Goal: Task Accomplishment & Management: Use online tool/utility

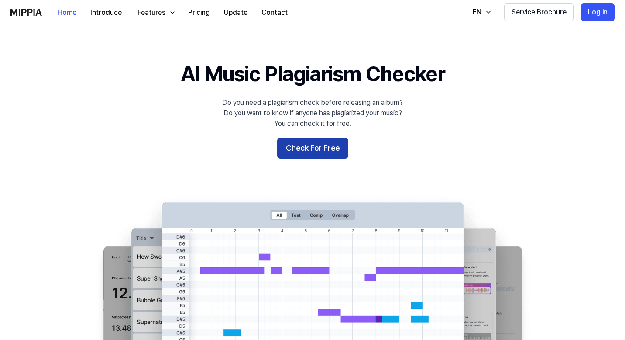
click at [314, 154] on button "Check For Free" at bounding box center [312, 148] width 71 height 21
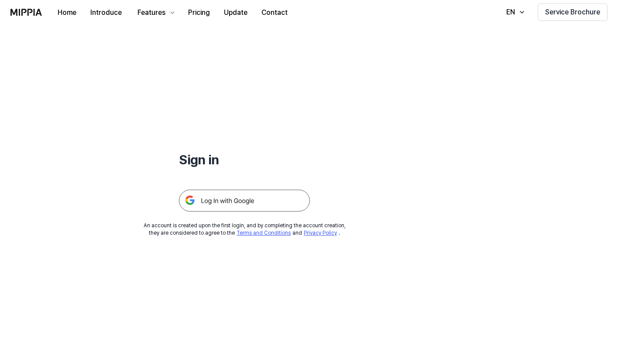
click at [253, 200] on img at bounding box center [244, 200] width 131 height 22
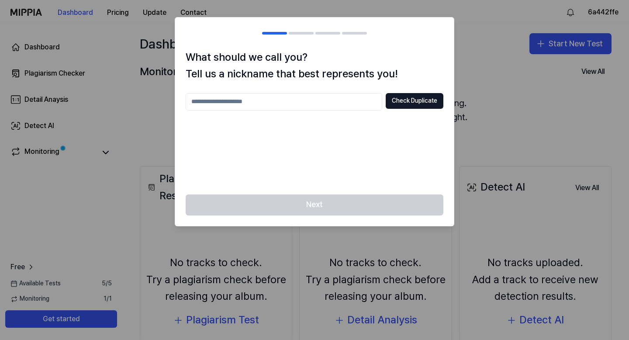
click at [297, 105] on input "text" at bounding box center [284, 101] width 196 height 17
type input "*******"
click at [392, 104] on button "Check Duplicate" at bounding box center [414, 101] width 58 height 16
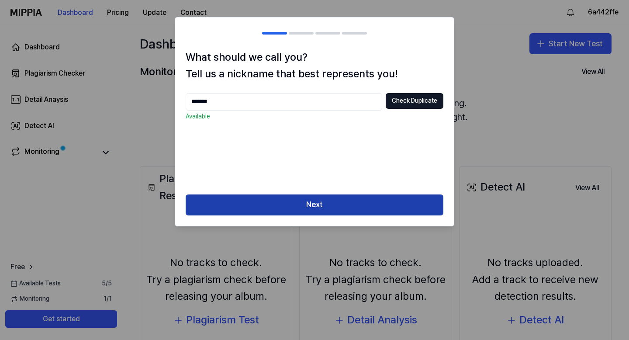
click at [293, 213] on button "Next" at bounding box center [315, 204] width 258 height 21
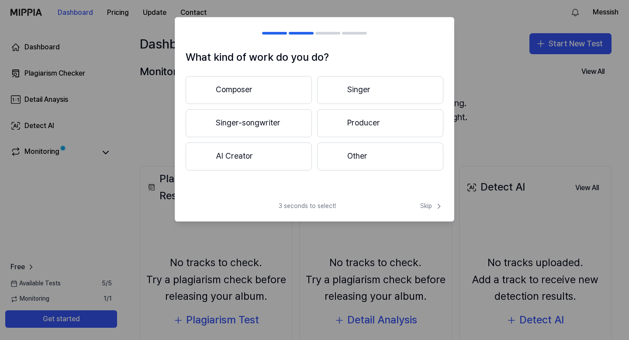
click at [357, 125] on button "Producer" at bounding box center [380, 123] width 126 height 28
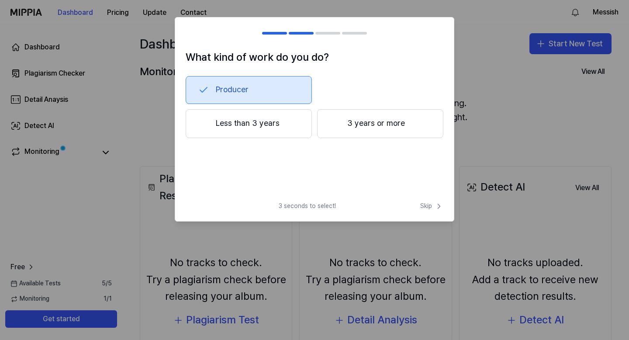
click at [360, 127] on button "3 years or more" at bounding box center [380, 123] width 126 height 29
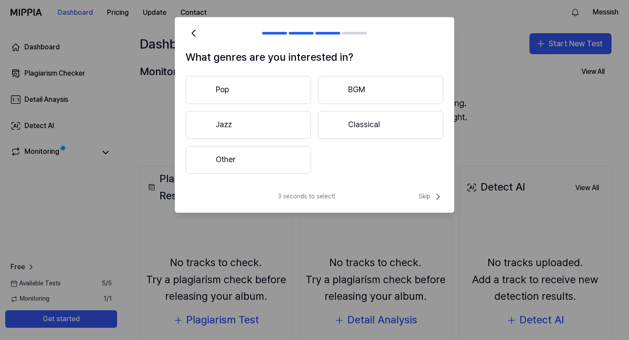
click at [257, 158] on button "Other" at bounding box center [248, 160] width 125 height 28
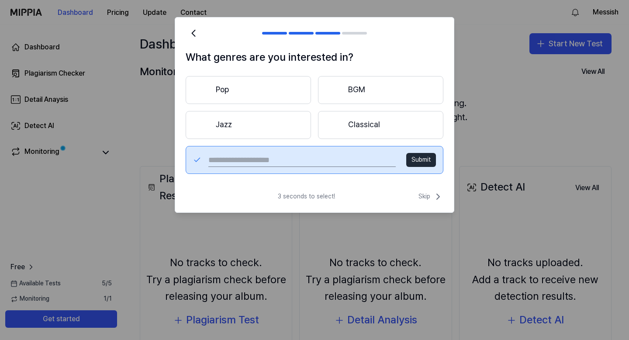
click at [330, 159] on input "text" at bounding box center [301, 160] width 187 height 14
type input "***"
click at [421, 161] on button "Submit" at bounding box center [421, 160] width 30 height 14
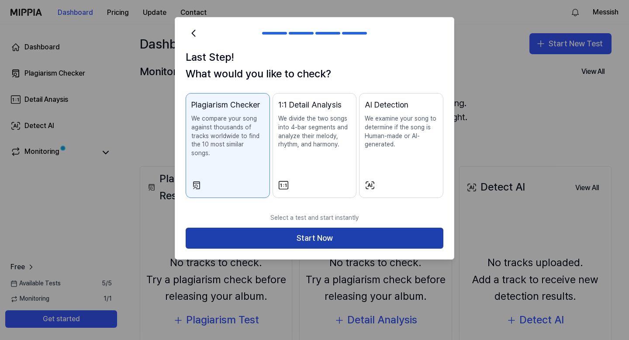
click at [386, 227] on button "Start Now" at bounding box center [315, 237] width 258 height 21
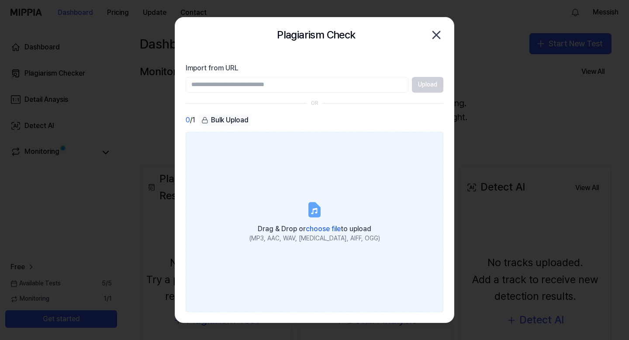
click at [317, 224] on div "Drag & Drop or choose file to upload" at bounding box center [314, 228] width 131 height 12
click at [0, 0] on input "Drag & Drop or choose file to upload (MP3, AAC, WAV, FLAC, AIFF, OGG)" at bounding box center [0, 0] width 0 height 0
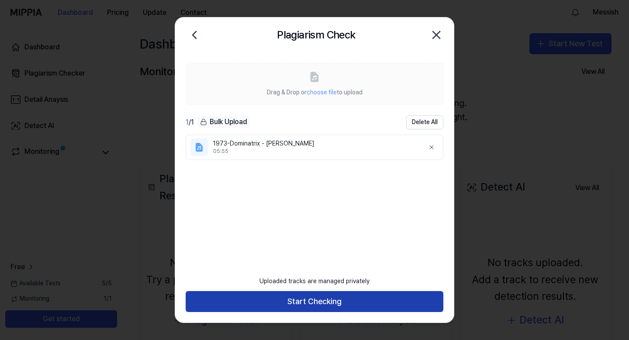
click at [353, 304] on button "Start Checking" at bounding box center [315, 301] width 258 height 21
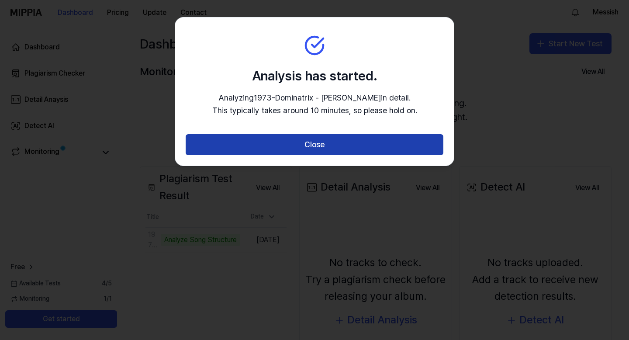
click at [309, 154] on button "Close" at bounding box center [315, 144] width 258 height 21
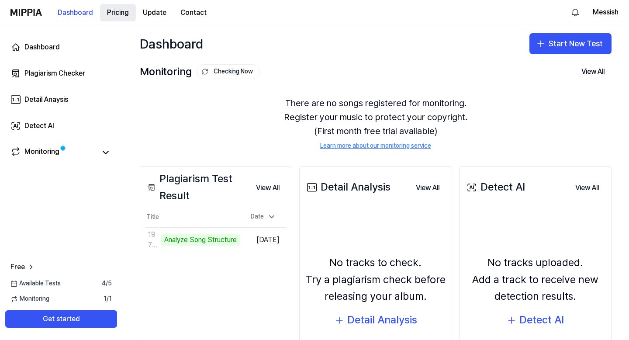
click at [110, 10] on button "Pricing" at bounding box center [118, 12] width 36 height 17
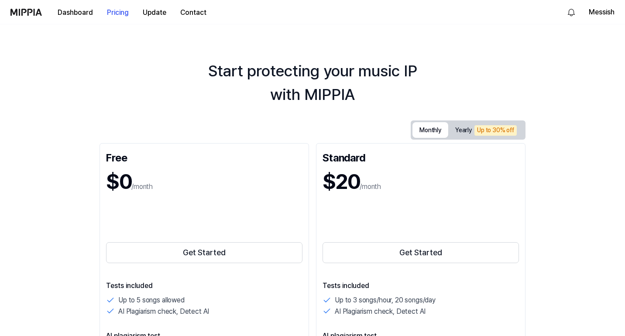
click at [448, 129] on button "Monthly" at bounding box center [431, 130] width 36 height 16
click at [87, 14] on button "Dashboard" at bounding box center [75, 12] width 49 height 17
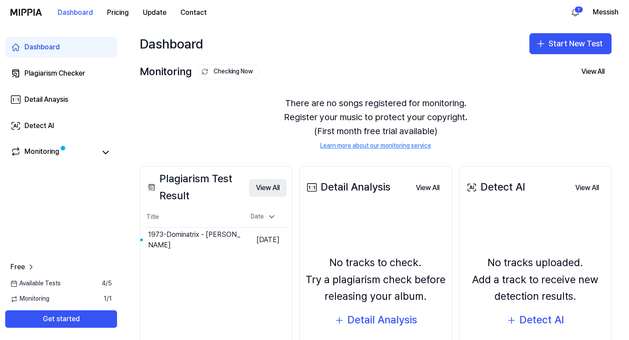
click at [258, 186] on button "View All" at bounding box center [268, 187] width 38 height 17
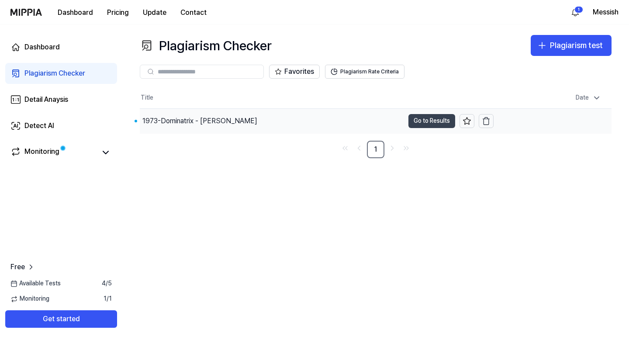
click at [419, 120] on button "Go to Results" at bounding box center [431, 121] width 47 height 14
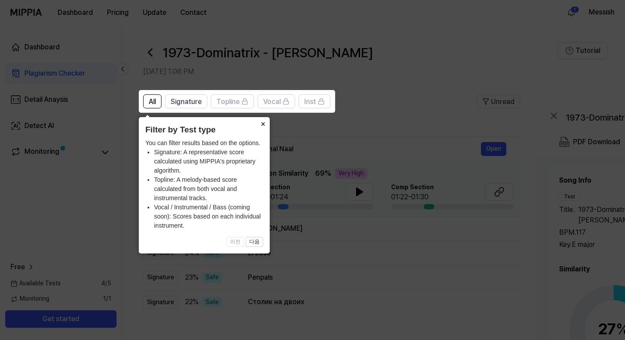
click at [262, 122] on button "×" at bounding box center [263, 123] width 14 height 12
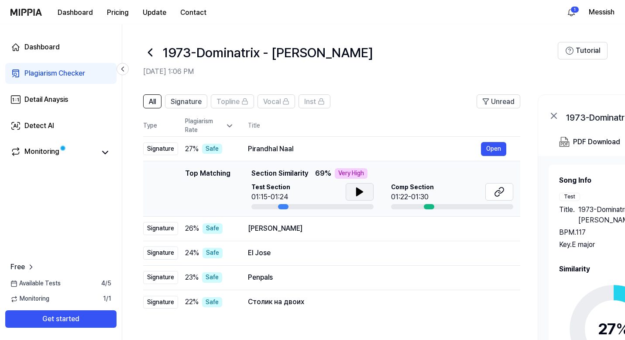
click at [354, 190] on icon at bounding box center [359, 191] width 10 height 10
click at [488, 230] on button "Open" at bounding box center [493, 228] width 25 height 14
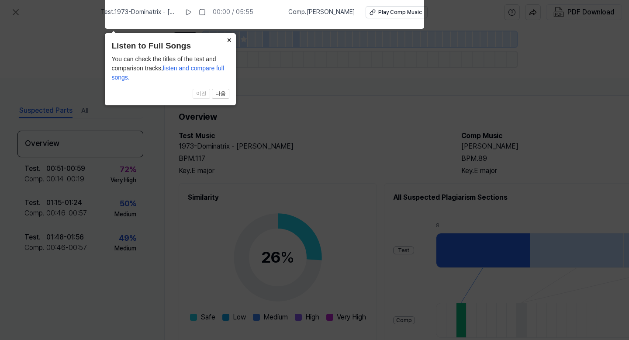
click at [229, 37] on button "×" at bounding box center [229, 39] width 14 height 12
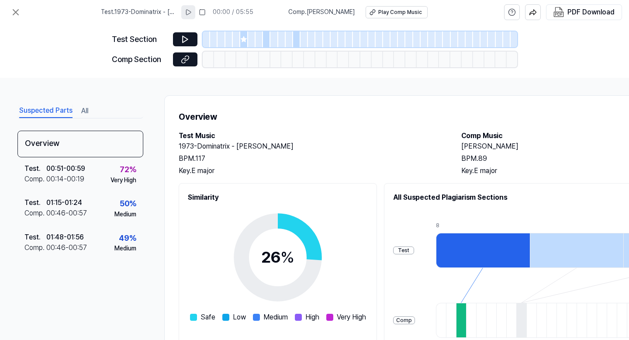
click at [192, 14] on icon at bounding box center [188, 12] width 7 height 7
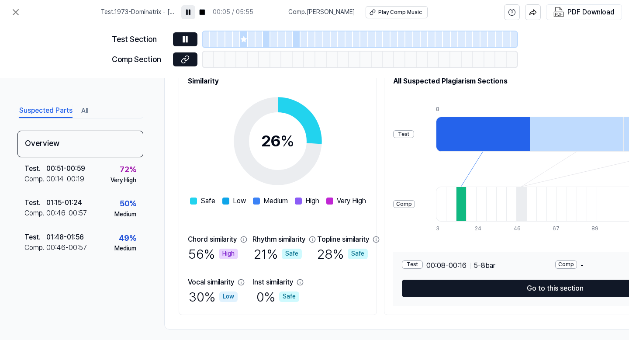
scroll to position [127, 0]
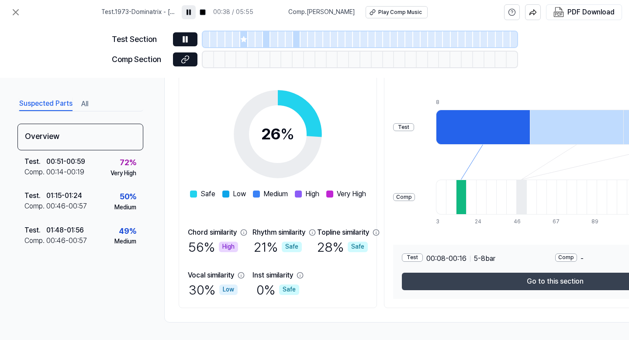
click at [507, 283] on button "Go to this section" at bounding box center [555, 280] width 306 height 17
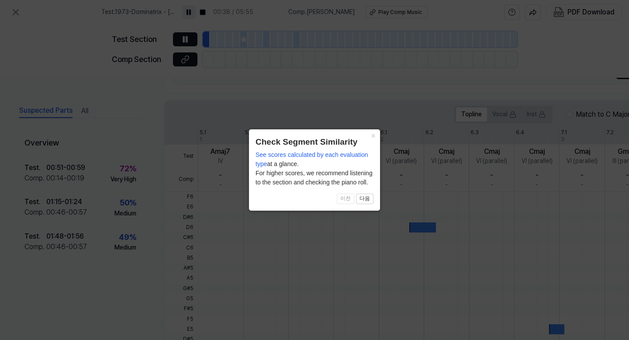
scroll to position [244, 0]
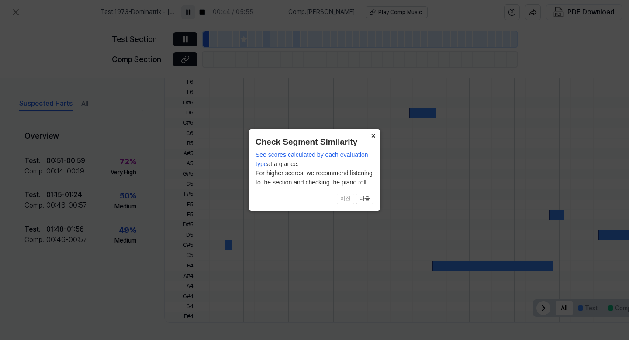
click at [373, 134] on button "×" at bounding box center [373, 135] width 14 height 12
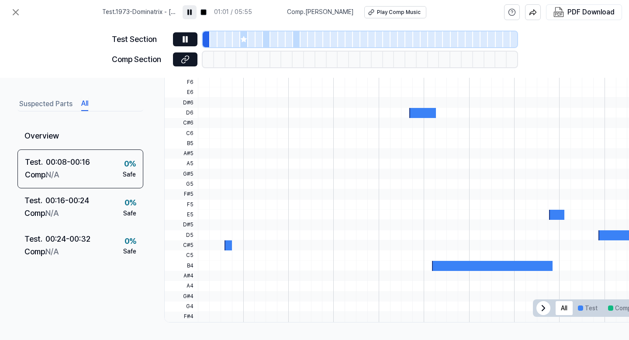
click at [85, 106] on button "All" at bounding box center [84, 104] width 7 height 14
click at [17, 12] on icon at bounding box center [15, 12] width 10 height 10
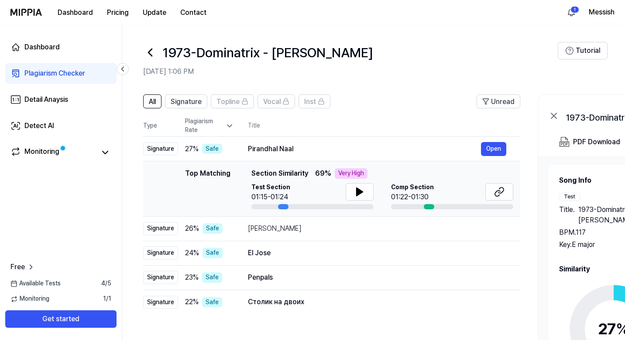
click at [204, 190] on div "Top Matching" at bounding box center [207, 188] width 45 height 41
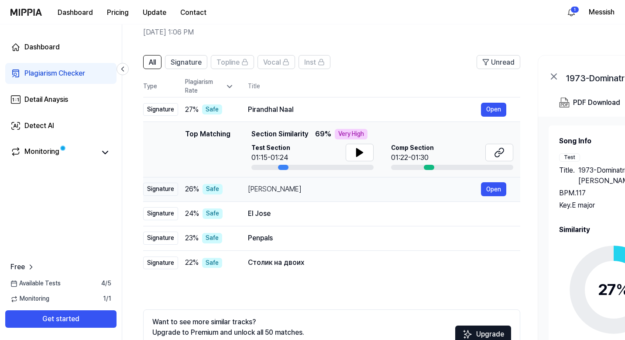
scroll to position [100, 0]
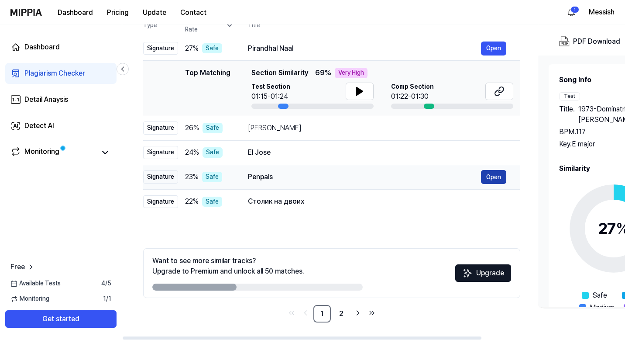
click at [492, 175] on button "Open" at bounding box center [493, 177] width 25 height 14
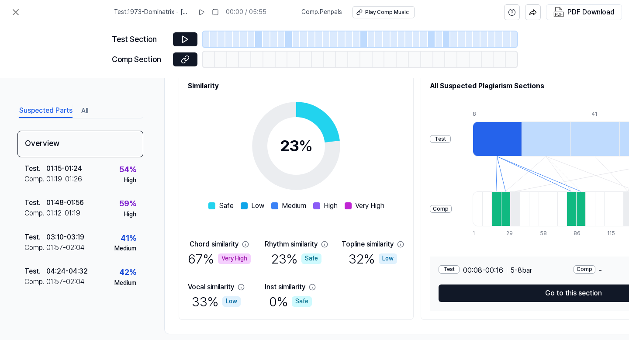
scroll to position [127, 0]
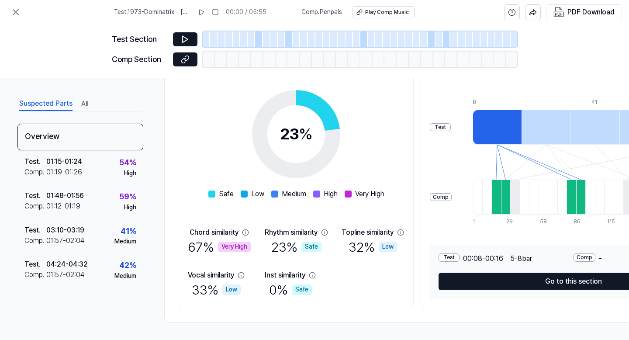
click at [230, 244] on div "Very High" at bounding box center [234, 246] width 33 height 10
click at [457, 254] on div "Test" at bounding box center [448, 257] width 21 height 8
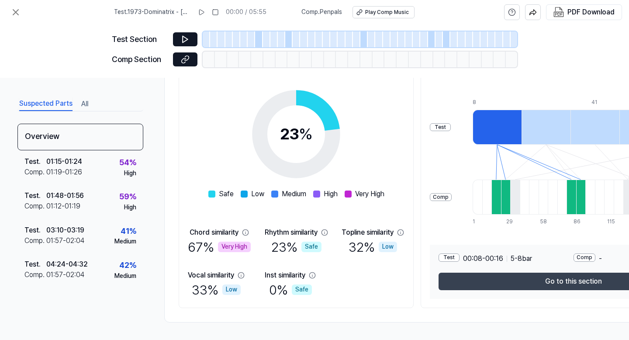
click at [467, 275] on button "Go to this section" at bounding box center [573, 280] width 270 height 17
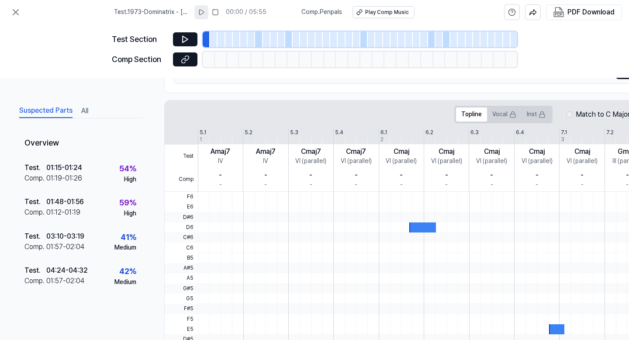
click at [202, 10] on icon at bounding box center [201, 12] width 7 height 7
click at [184, 56] on icon at bounding box center [185, 59] width 9 height 9
click at [15, 13] on icon at bounding box center [15, 12] width 5 height 5
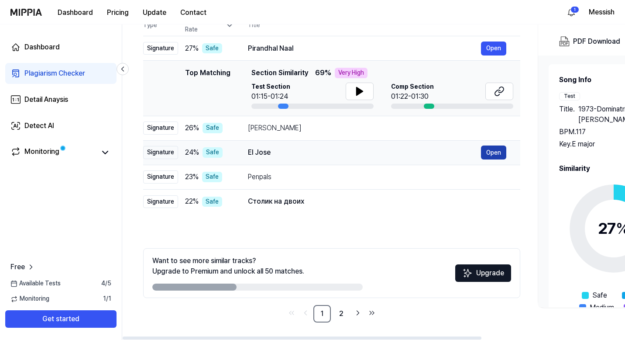
click at [495, 155] on button "Open" at bounding box center [493, 152] width 25 height 14
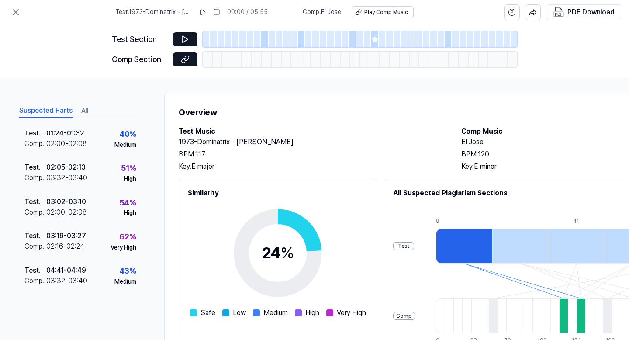
scroll to position [0, 0]
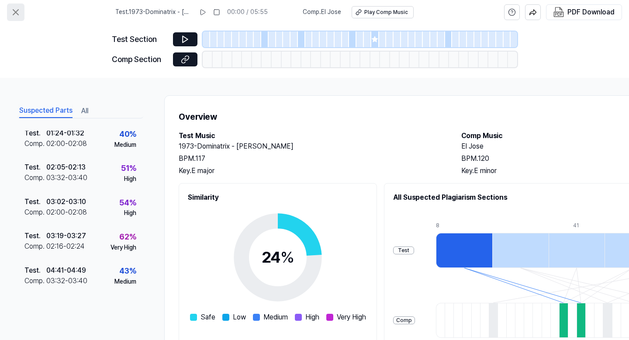
click at [15, 12] on icon at bounding box center [15, 12] width 5 height 5
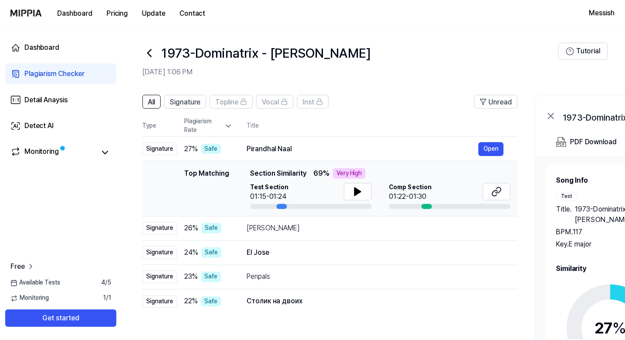
scroll to position [100, 0]
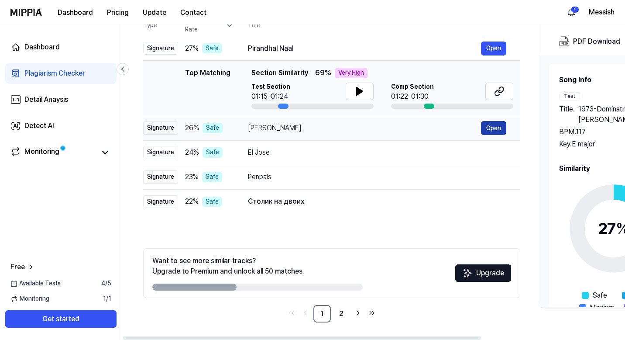
click at [492, 131] on button "Open" at bounding box center [493, 128] width 25 height 14
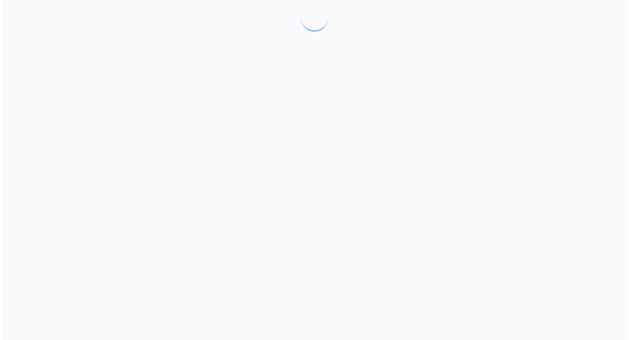
scroll to position [0, 0]
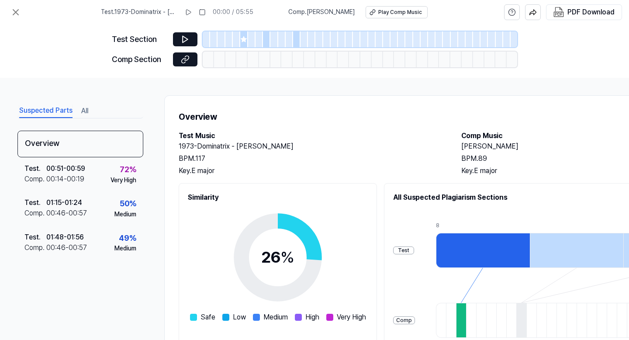
drag, startPoint x: 503, startPoint y: 145, endPoint x: 457, endPoint y: 149, distance: 46.9
click at [457, 148] on div "Test Music 1973-Dominatrix - Stoner BPM. 117 Key. E major Comp Music Dalla Fine…" at bounding box center [452, 153] width 547 height 45
copy h2 "Dalla Finestra"
click at [16, 13] on icon at bounding box center [15, 12] width 5 height 5
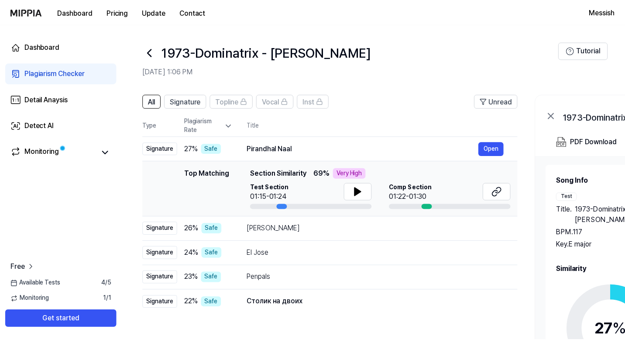
scroll to position [100, 0]
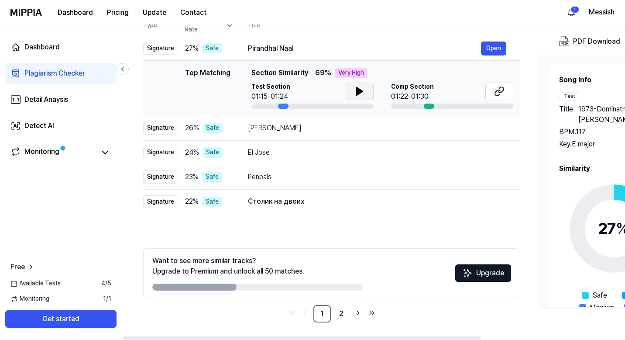
click at [361, 94] on icon at bounding box center [359, 91] width 10 height 10
click at [498, 93] on icon at bounding box center [499, 91] width 10 height 10
click at [490, 132] on button "Open" at bounding box center [493, 128] width 25 height 14
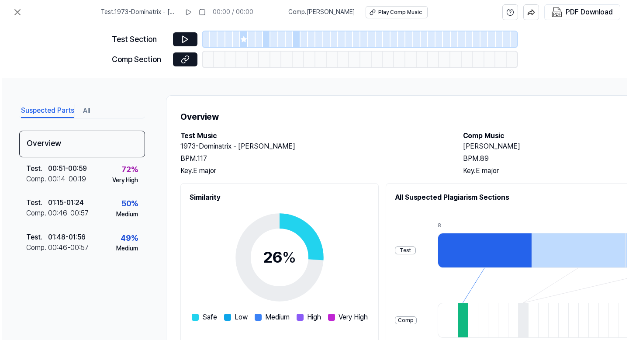
scroll to position [0, 0]
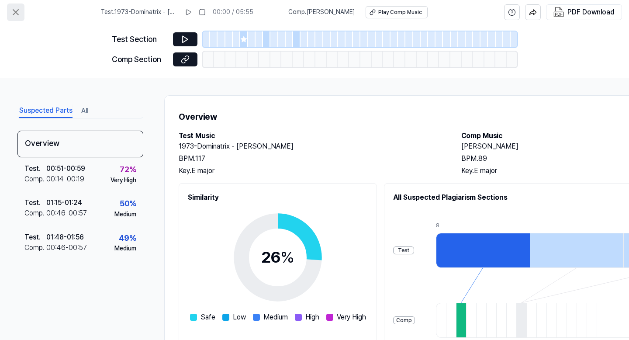
click at [15, 11] on icon at bounding box center [15, 12] width 10 height 10
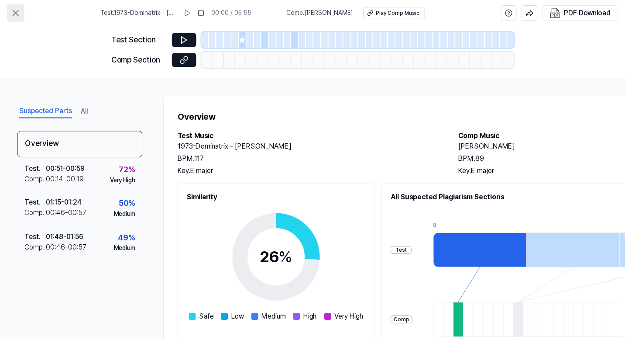
scroll to position [100, 0]
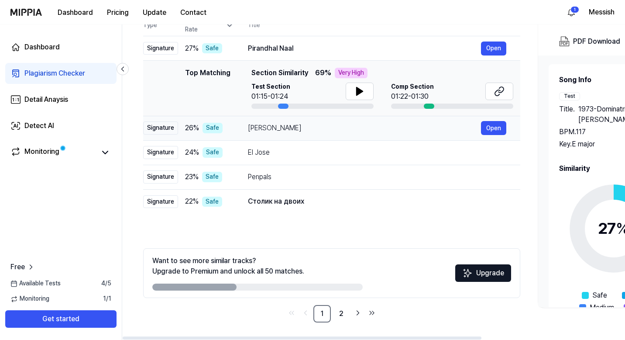
click at [330, 131] on div "Dalla Finestra" at bounding box center [364, 128] width 233 height 10
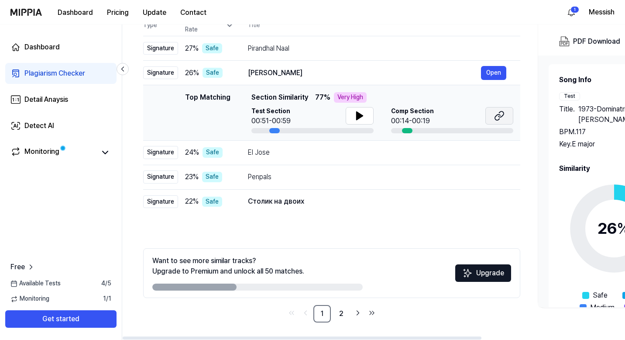
click at [500, 115] on icon at bounding box center [497, 117] width 5 height 6
click at [446, 153] on div "El Jose" at bounding box center [364, 152] width 233 height 10
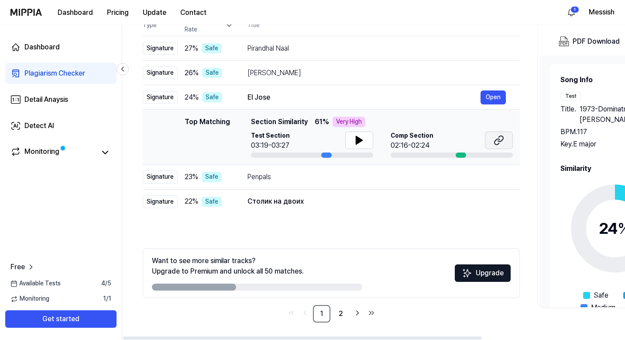
click at [496, 141] on icon at bounding box center [499, 140] width 10 height 10
click at [331, 181] on div "Penpals" at bounding box center [364, 177] width 233 height 10
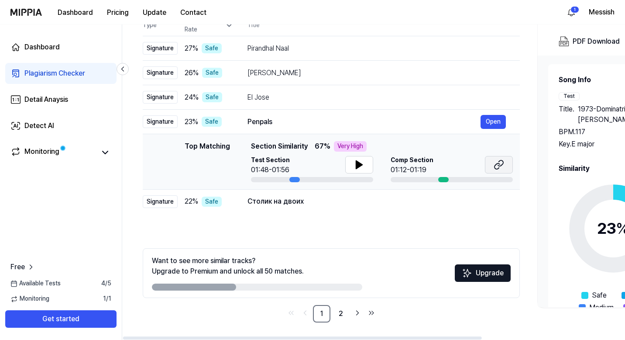
click at [496, 162] on icon at bounding box center [499, 164] width 10 height 10
click at [323, 196] on div "Столик на двоих" at bounding box center [364, 201] width 233 height 10
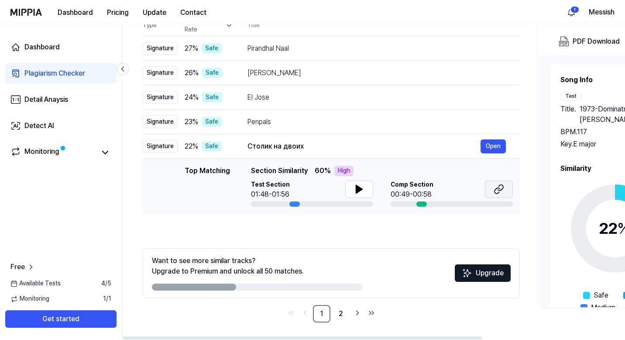
click at [494, 190] on icon at bounding box center [499, 189] width 10 height 10
click at [337, 314] on link "2" at bounding box center [340, 313] width 17 height 17
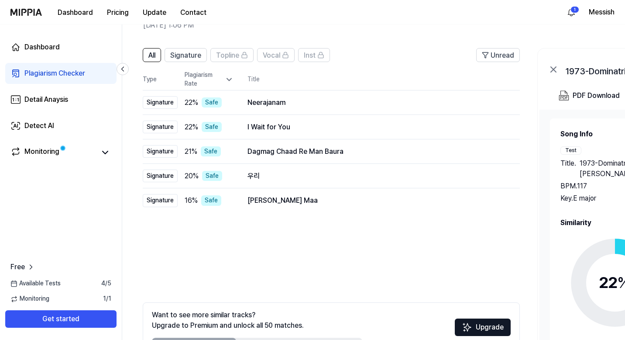
scroll to position [0, 0]
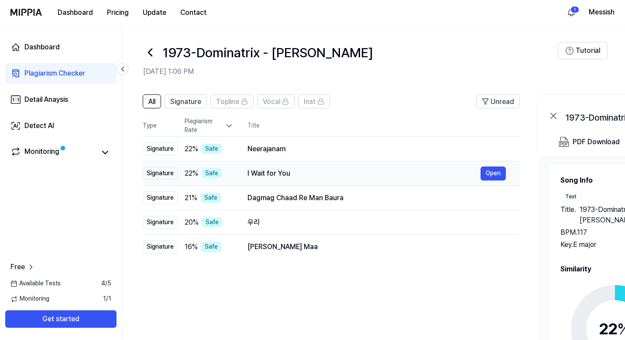
click at [422, 172] on div "I Wait for You" at bounding box center [364, 173] width 233 height 10
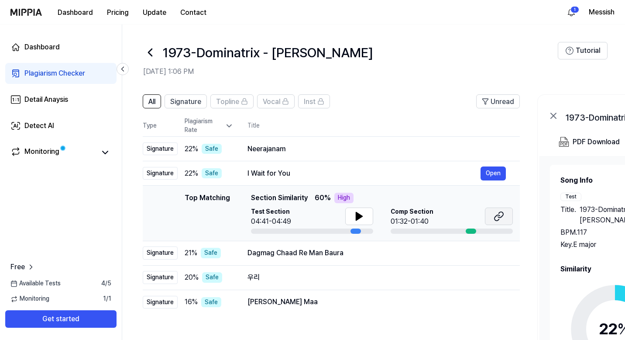
click at [498, 215] on icon at bounding box center [499, 216] width 10 height 10
click at [400, 275] on div "우리" at bounding box center [364, 277] width 233 height 10
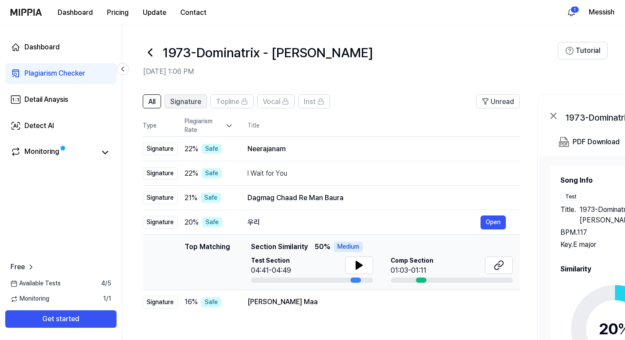
click at [174, 101] on span "Signature" at bounding box center [185, 101] width 31 height 10
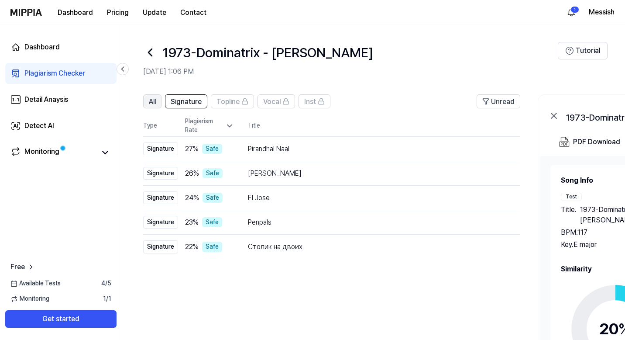
click at [155, 102] on span "All" at bounding box center [152, 101] width 7 height 10
click at [312, 220] on div "Penpals" at bounding box center [364, 222] width 233 height 10
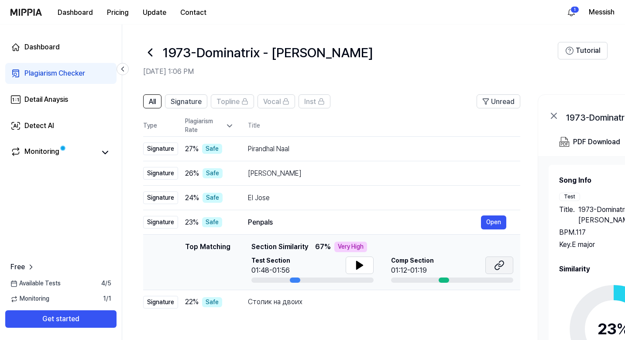
click at [495, 266] on icon at bounding box center [497, 267] width 5 height 6
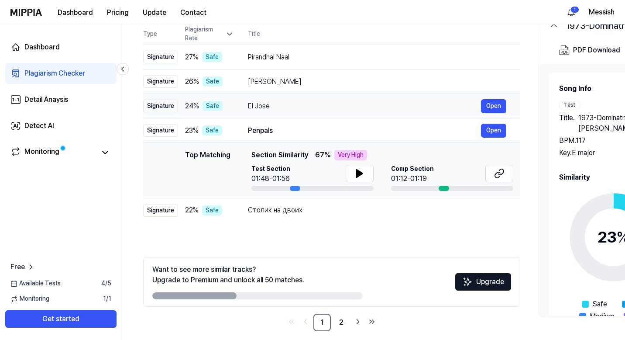
scroll to position [100, 0]
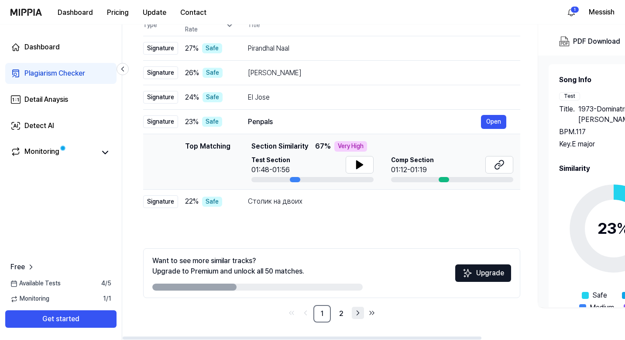
click at [356, 313] on icon "Go to next page" at bounding box center [358, 312] width 9 height 10
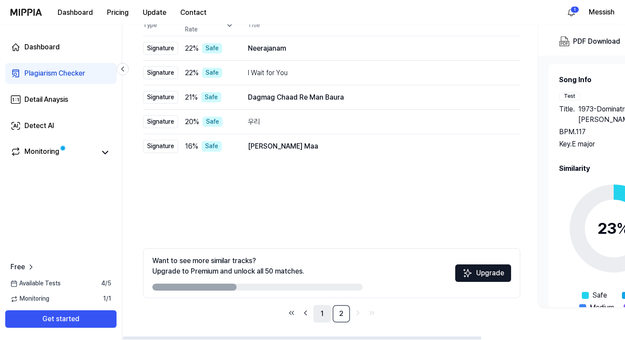
click at [320, 315] on link "1" at bounding box center [321, 313] width 17 height 17
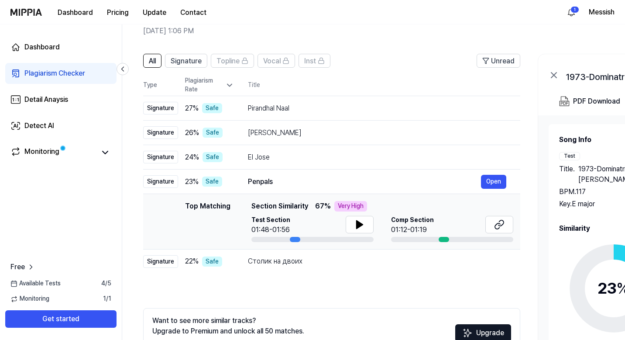
scroll to position [0, 0]
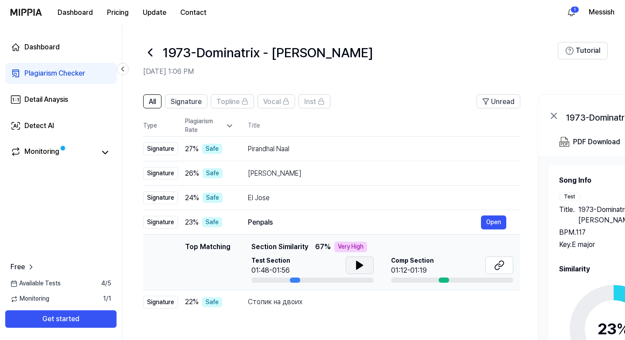
click at [357, 264] on icon at bounding box center [360, 265] width 6 height 8
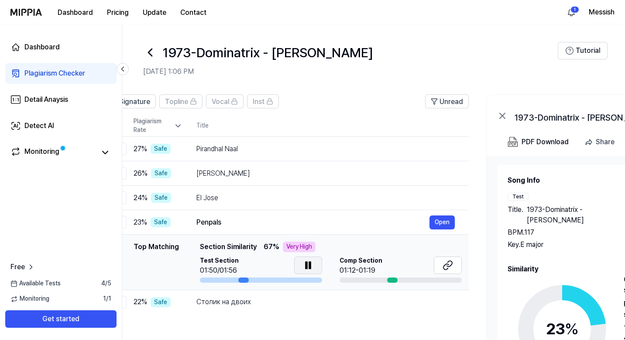
drag, startPoint x: 296, startPoint y: 279, endPoint x: 243, endPoint y: 276, distance: 52.5
click at [244, 276] on div "Test Section 01:50/01:56" at bounding box center [261, 269] width 122 height 26
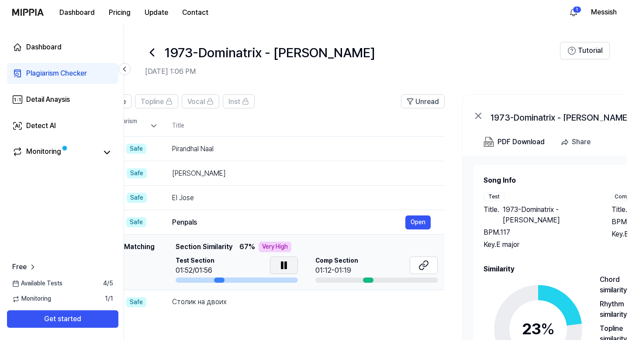
scroll to position [0, 54]
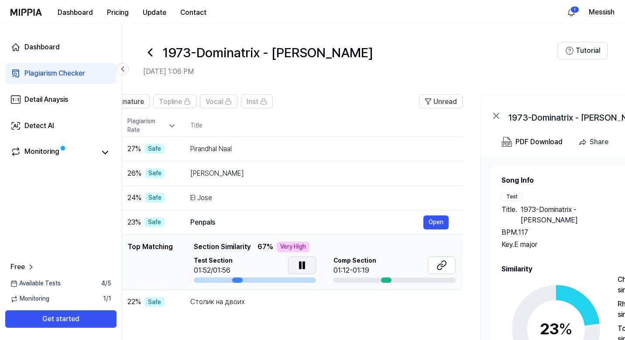
click at [241, 280] on div "Test Section 01:52/01:56" at bounding box center [255, 269] width 122 height 26
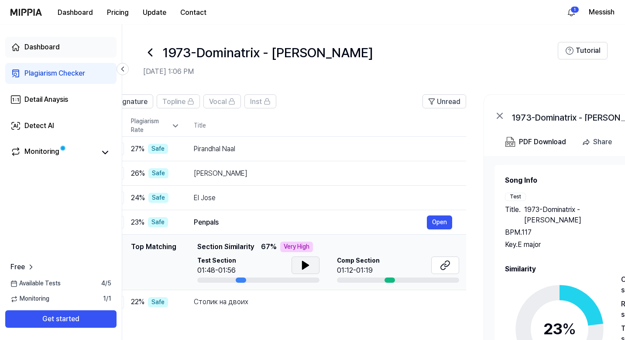
click at [48, 45] on div "Dashboard" at bounding box center [41, 47] width 35 height 10
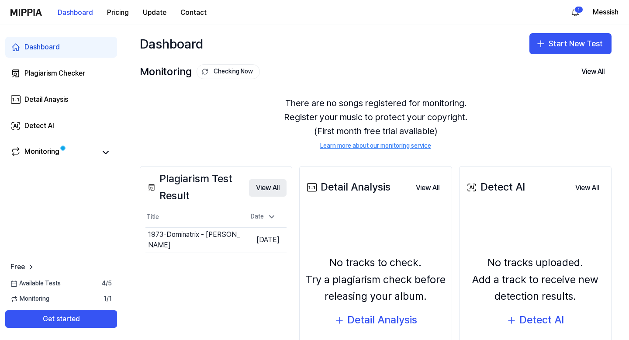
click at [258, 185] on button "View All" at bounding box center [268, 187] width 38 height 17
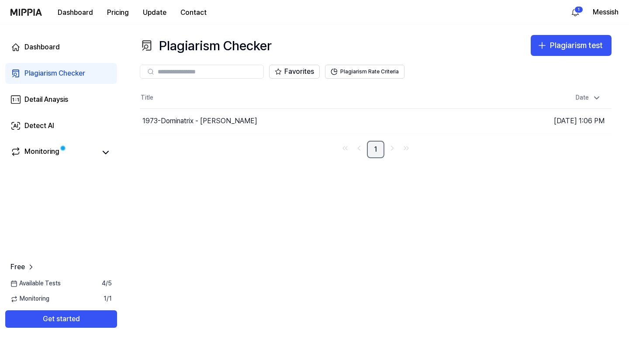
click at [371, 148] on link "1" at bounding box center [375, 149] width 17 height 17
click at [437, 119] on button "Go to Results" at bounding box center [431, 121] width 47 height 14
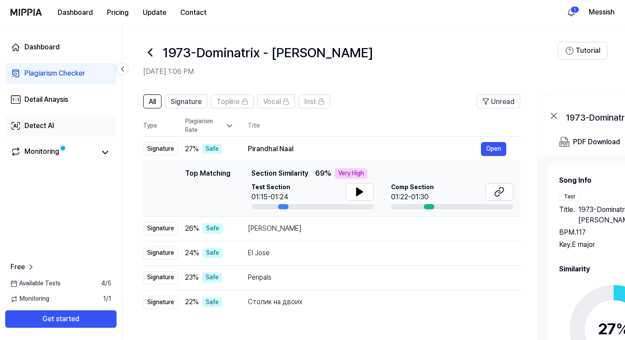
click at [39, 124] on div "Detect AI" at bounding box center [39, 125] width 30 height 10
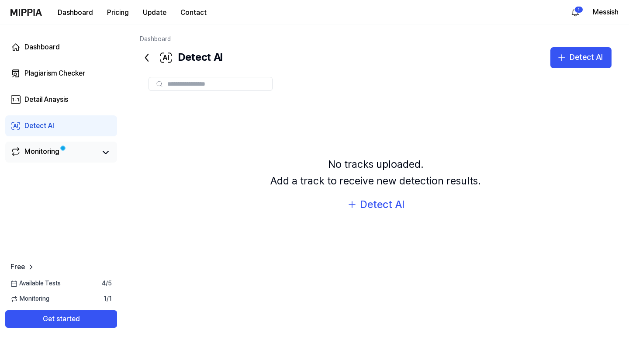
click at [45, 148] on div "Monitoring" at bounding box center [41, 152] width 35 height 12
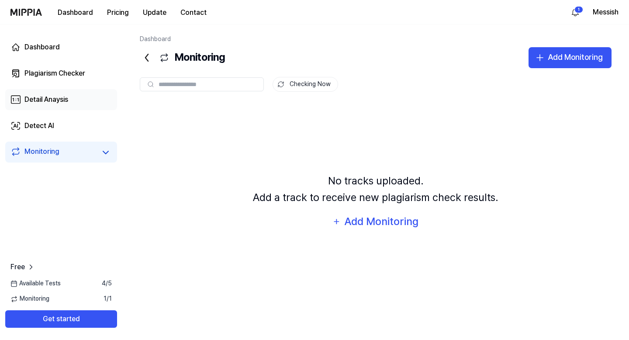
click at [24, 96] on div "Detail Anaysis" at bounding box center [46, 99] width 44 height 10
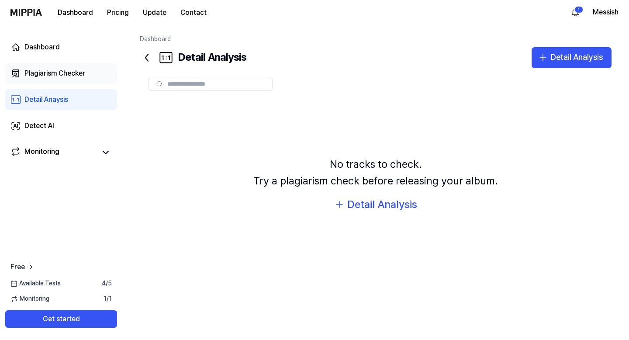
click at [35, 76] on div "Plagiarism Checker" at bounding box center [54, 73] width 61 height 10
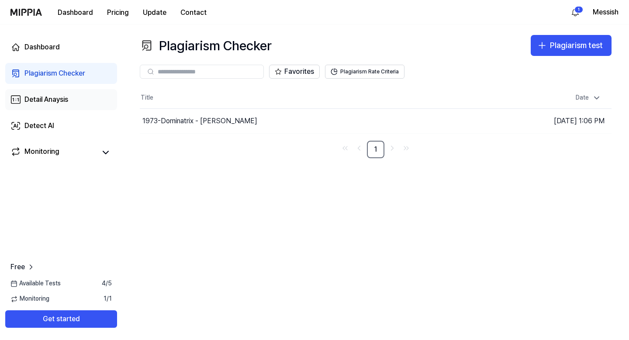
click at [41, 96] on div "Detail Anaysis" at bounding box center [46, 99] width 44 height 10
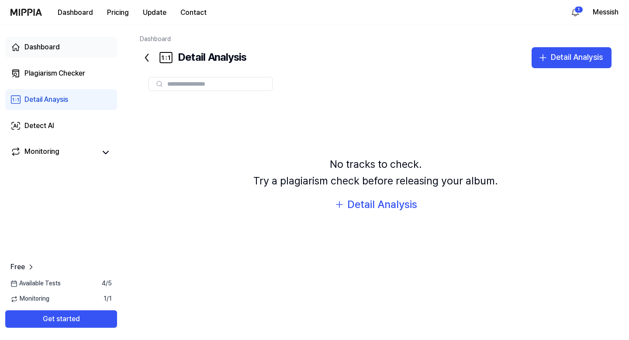
click at [39, 47] on div "Dashboard" at bounding box center [41, 47] width 35 height 10
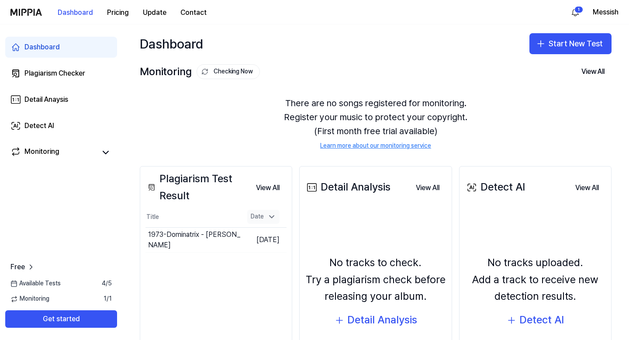
click at [269, 220] on icon at bounding box center [271, 216] width 9 height 9
click at [245, 242] on td "Oct 12, 2025" at bounding box center [263, 239] width 46 height 25
click at [199, 239] on button "Go to Results" at bounding box center [216, 240] width 47 height 14
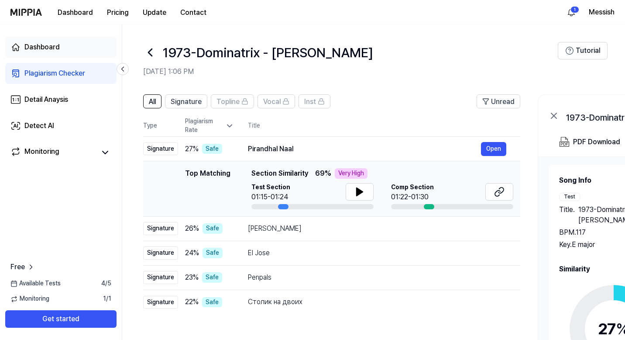
click at [36, 45] on div "Dashboard" at bounding box center [41, 47] width 35 height 10
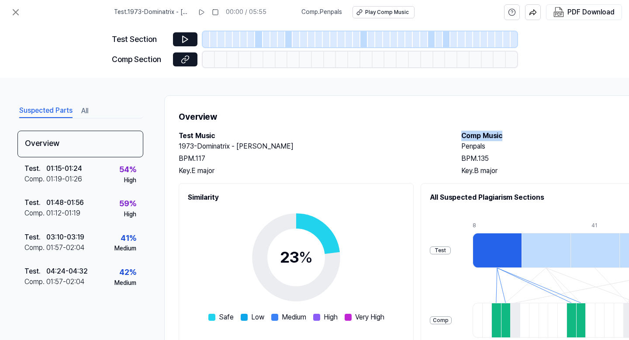
drag, startPoint x: 508, startPoint y: 135, endPoint x: 455, endPoint y: 137, distance: 52.4
click at [455, 137] on div "Test Music 1973-Dominatrix - Stoner BPM. 117 Key. E major Comp Music Penpals BP…" at bounding box center [452, 153] width 547 height 45
copy h2 "Comp Music"
